Goal: Task Accomplishment & Management: Manage account settings

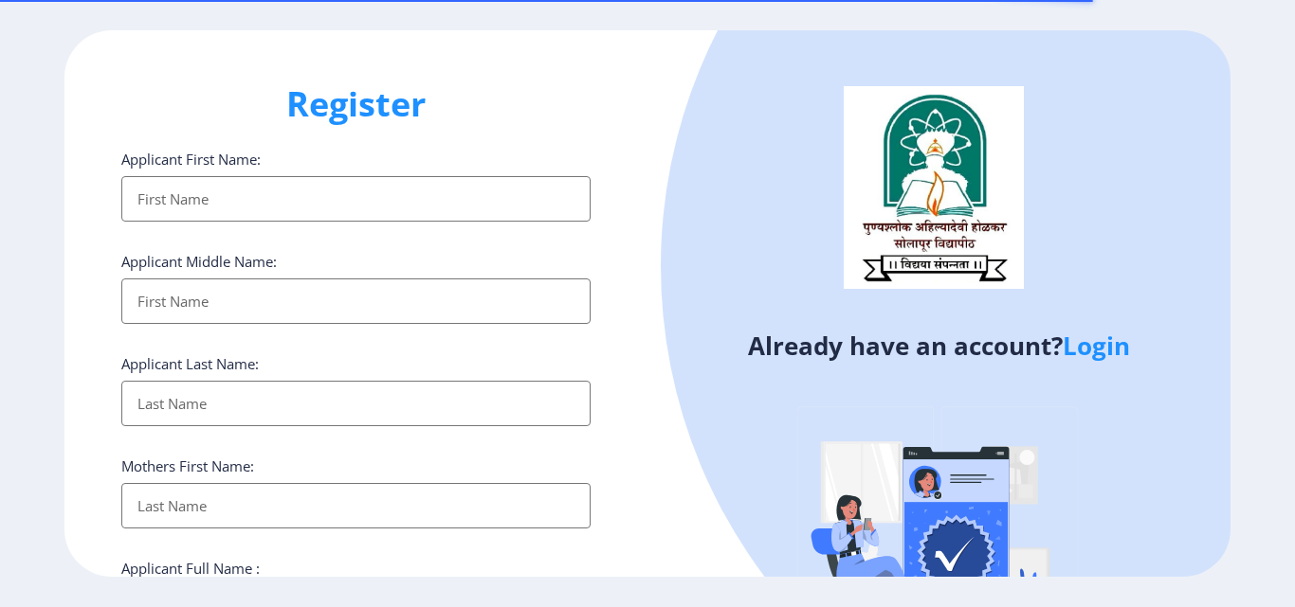
select select
click at [1096, 353] on link "Login" at bounding box center [1095, 346] width 67 height 34
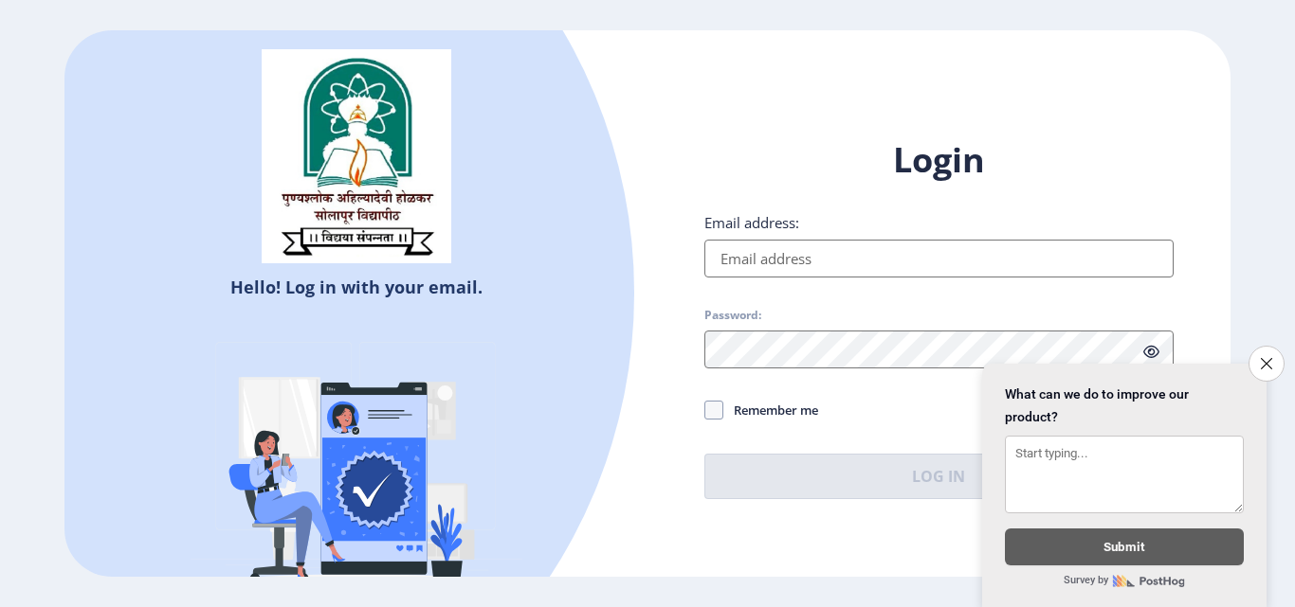
click at [842, 257] on input "Email address:" at bounding box center [938, 259] width 469 height 38
click at [1276, 354] on button "Close survey" at bounding box center [1266, 364] width 40 height 40
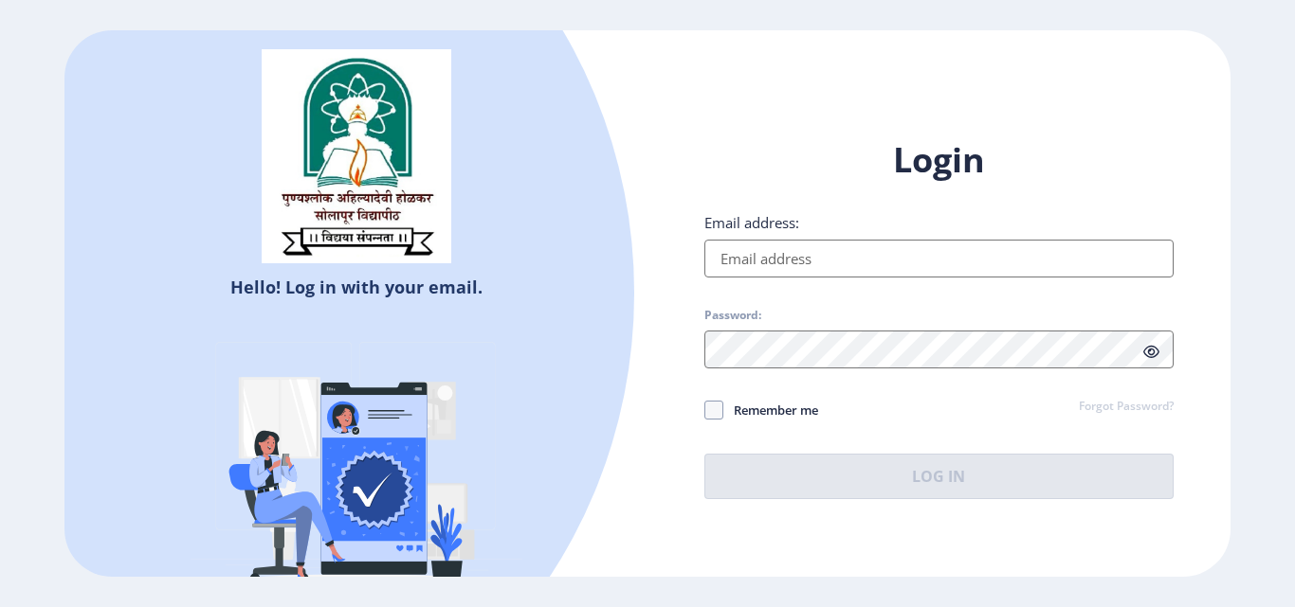
click at [1117, 263] on input "Email address:" at bounding box center [938, 259] width 469 height 38
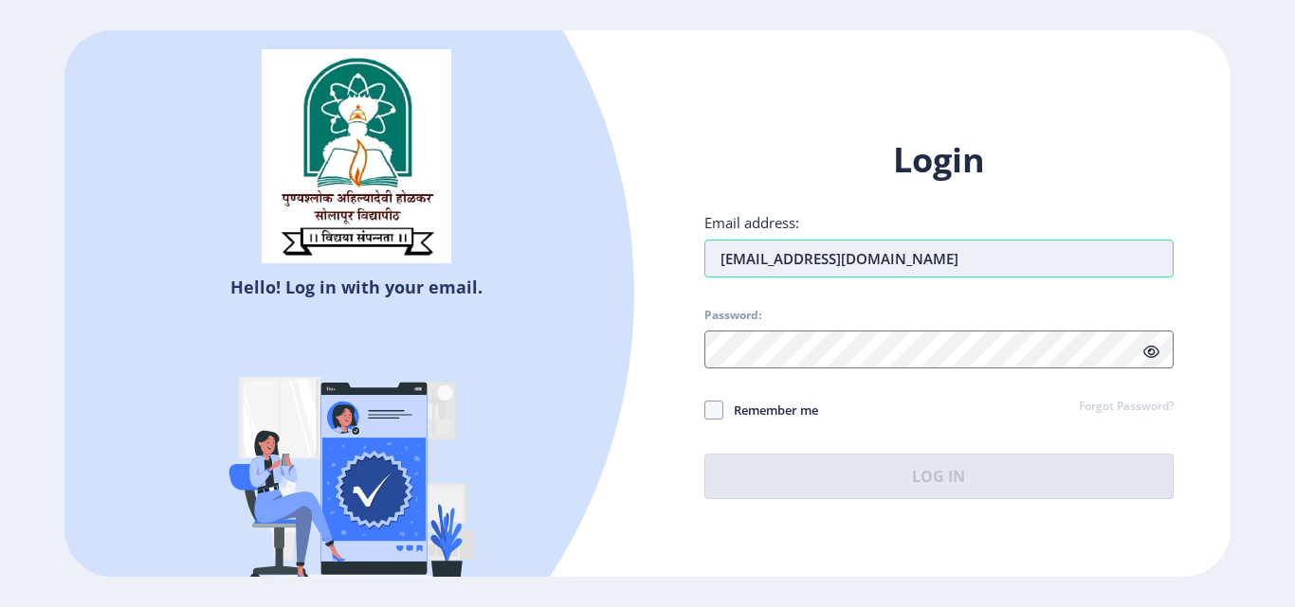
type input "[EMAIL_ADDRESS][DOMAIN_NAME]"
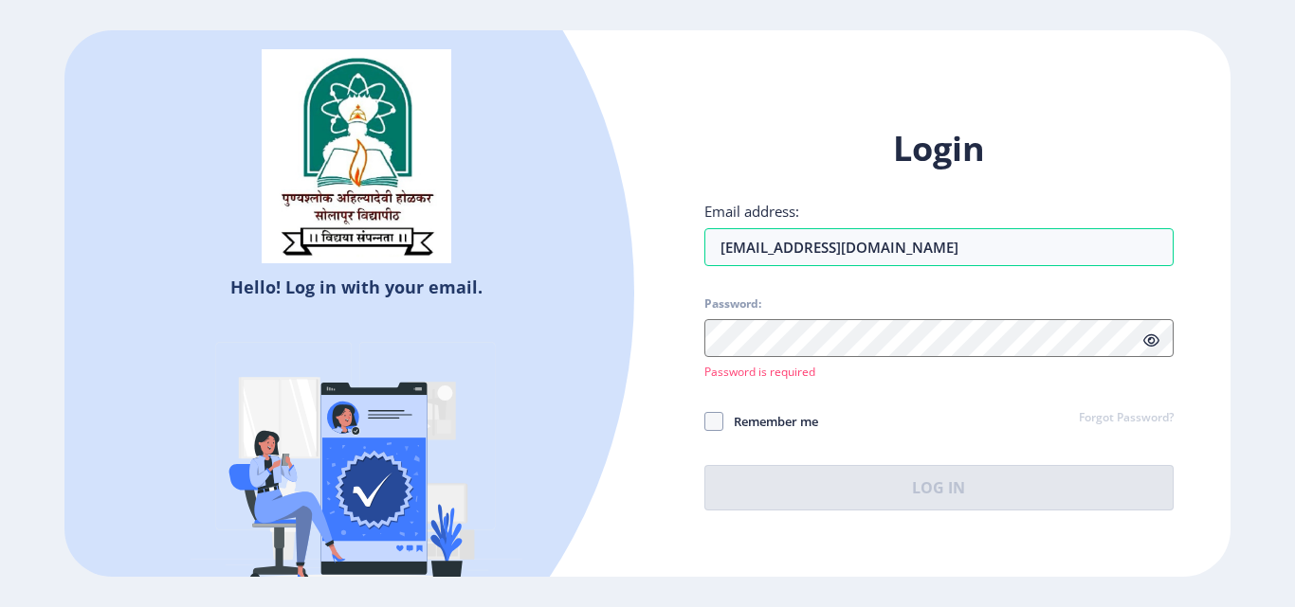
click at [1151, 350] on span at bounding box center [1151, 340] width 16 height 19
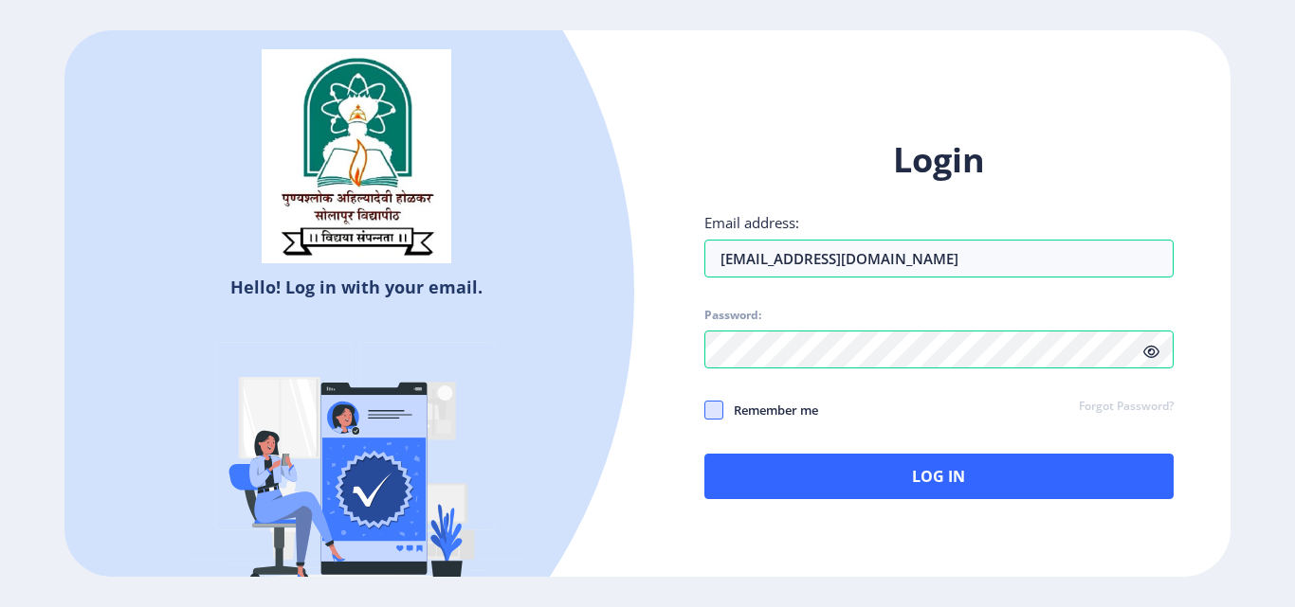
click at [704, 417] on span at bounding box center [713, 410] width 19 height 19
click at [704, 411] on input "Remember me" at bounding box center [704, 410] width 1 height 1
checkbox input "true"
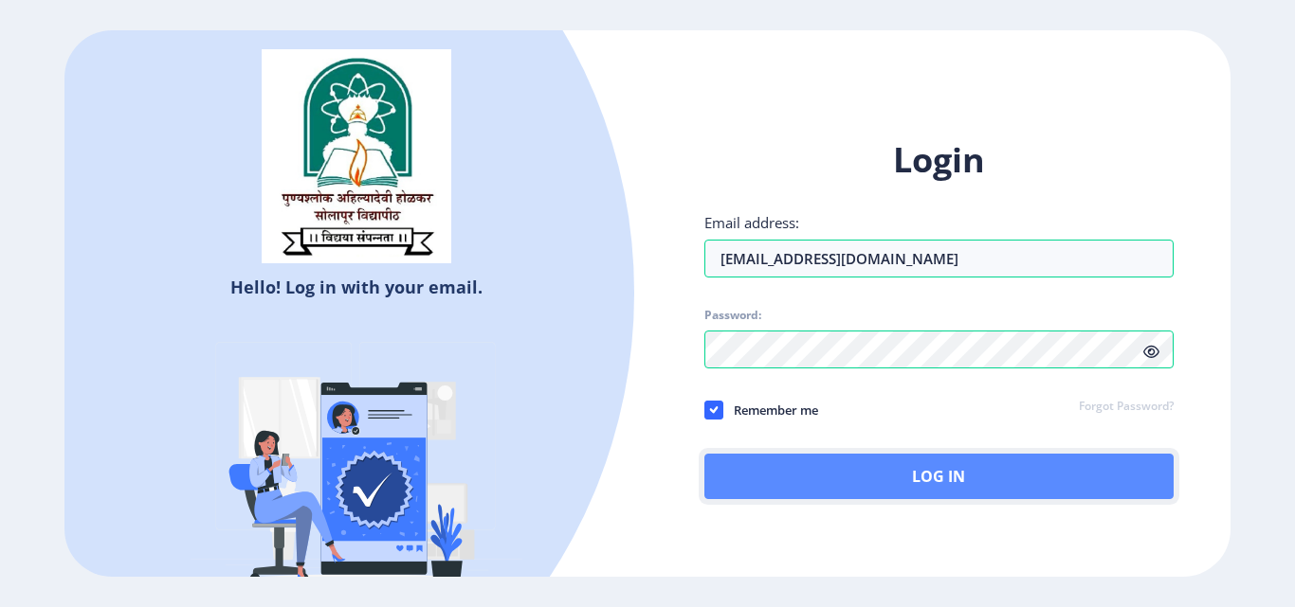
click at [781, 465] on button "Log In" at bounding box center [938, 476] width 469 height 45
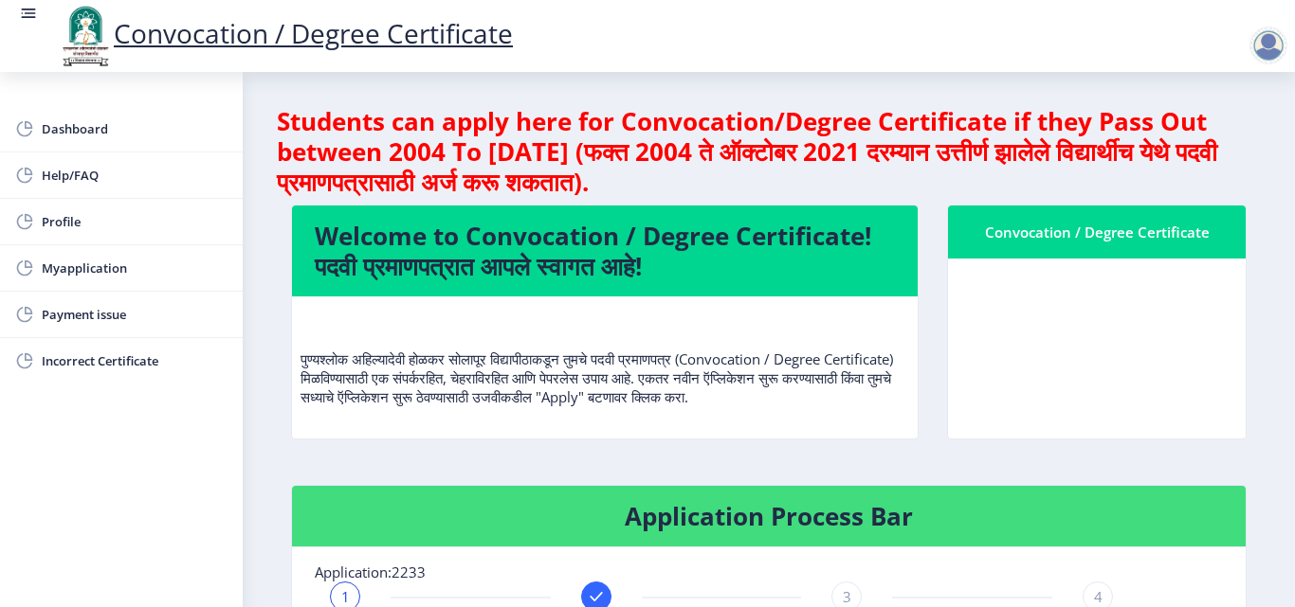
click at [1145, 321] on nb-card-body at bounding box center [1097, 349] width 298 height 180
click at [1269, 42] on div at bounding box center [1268, 46] width 38 height 38
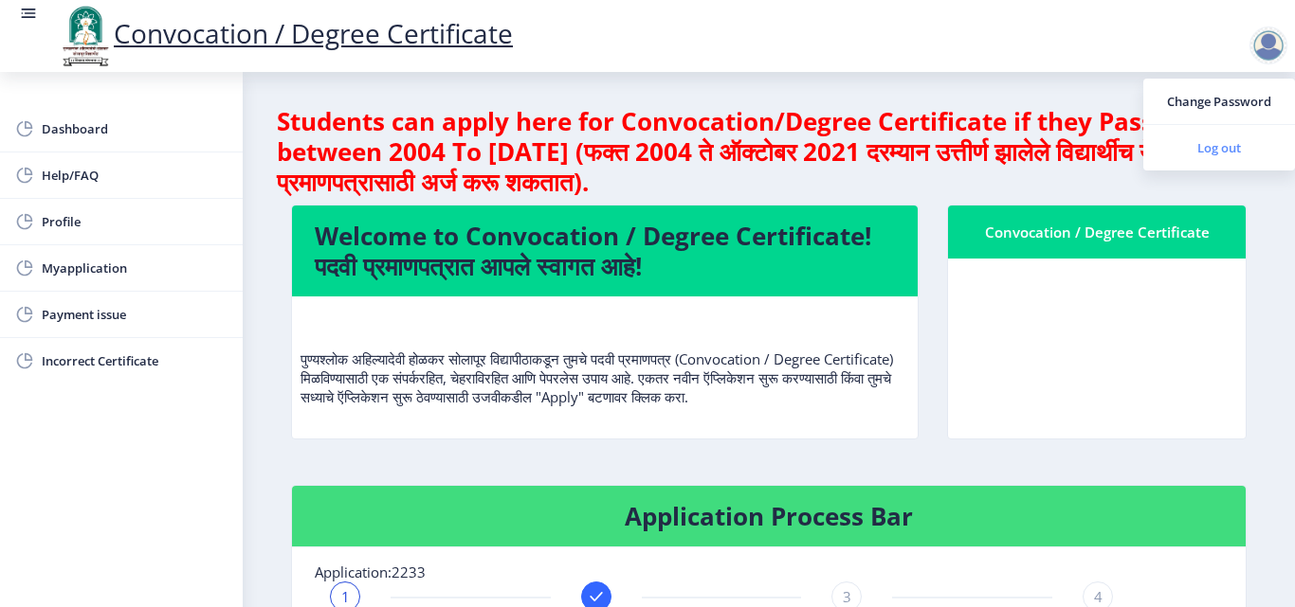
click at [1222, 149] on span "Log out" at bounding box center [1218, 147] width 121 height 23
